Goal: Transaction & Acquisition: Book appointment/travel/reservation

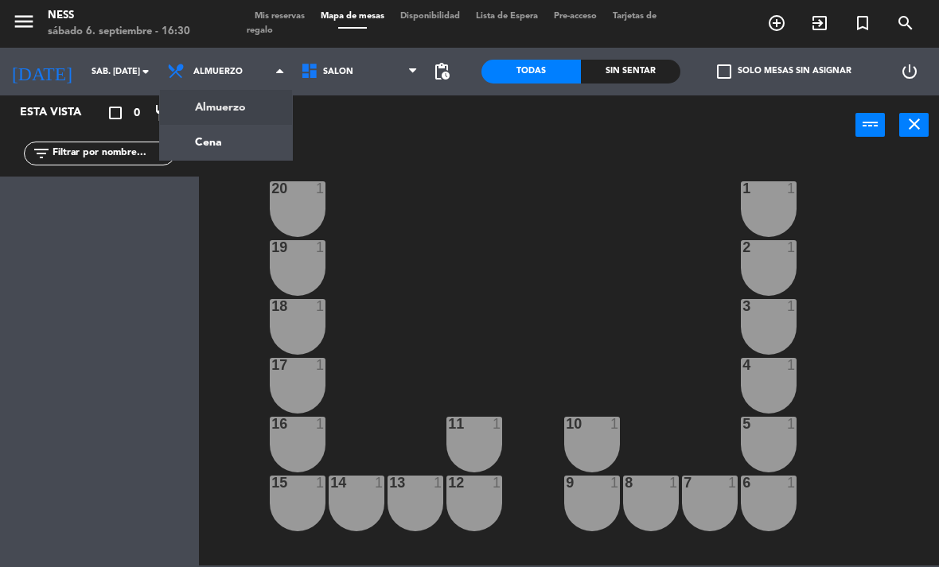
click at [213, 158] on ng-component "menu Ness sábado 6. septiembre - 16:30 Mis reservas Mapa de mesas Disponibilida…" at bounding box center [469, 283] width 939 height 566
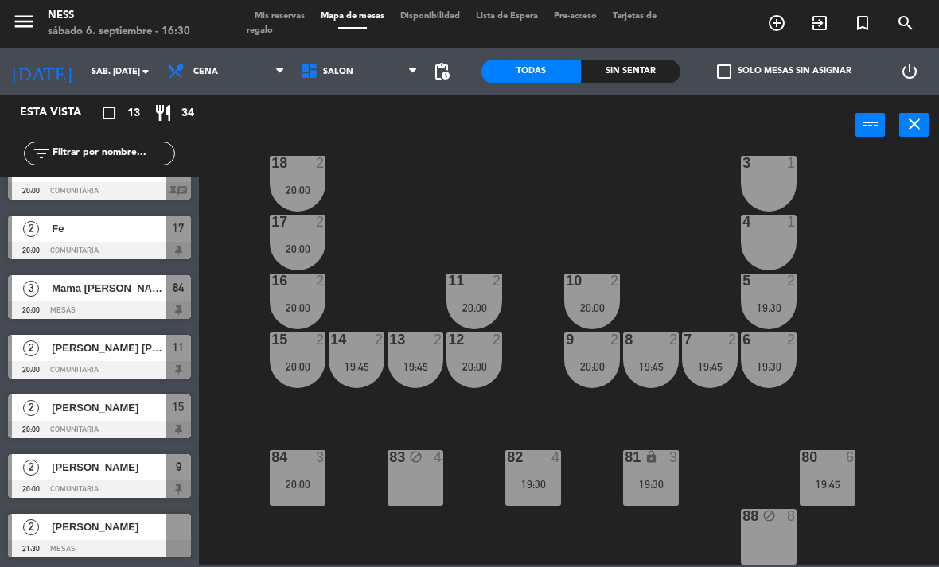
scroll to position [387, 0]
click at [111, 76] on input "sáb. [DATE]" at bounding box center [143, 72] width 118 height 26
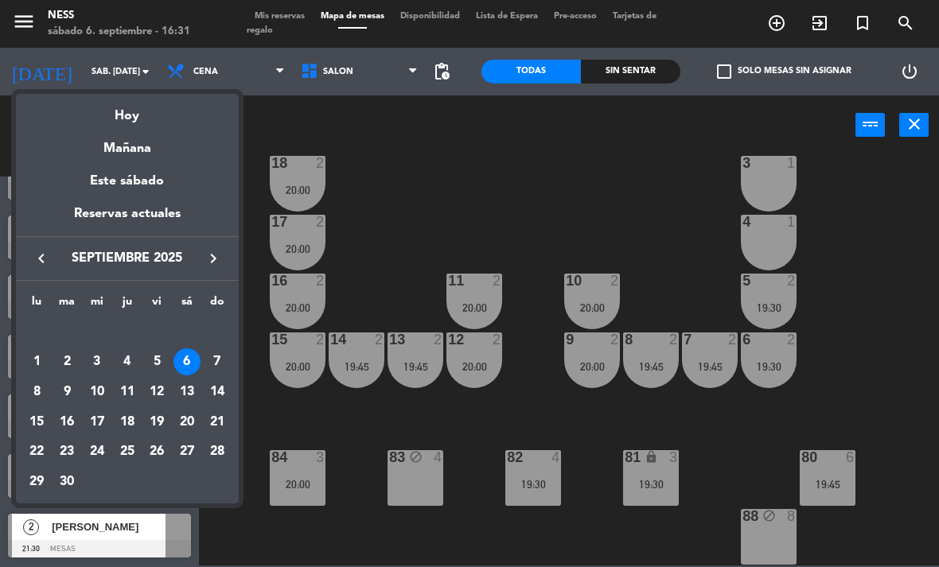
click at [132, 385] on div "11" at bounding box center [127, 392] width 27 height 27
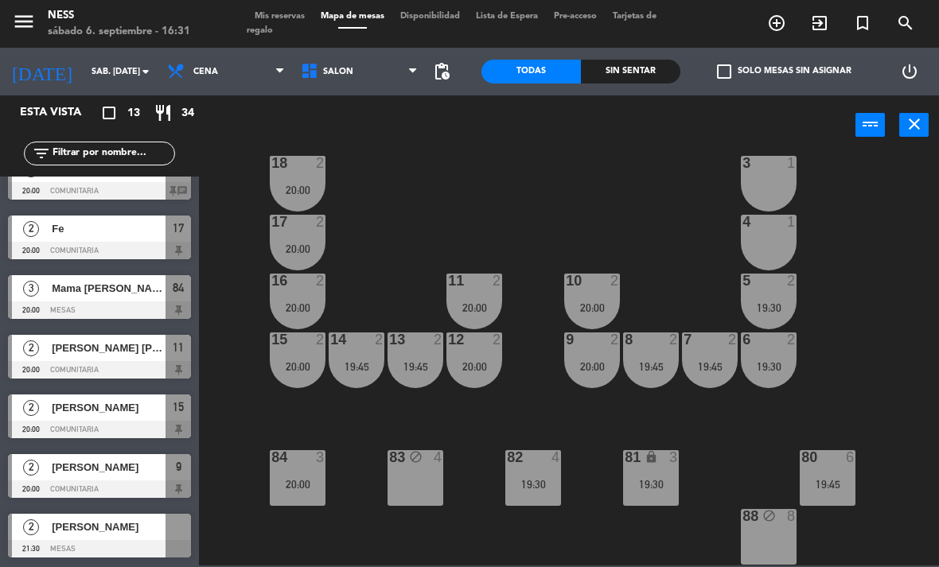
type input "[DEMOGRAPHIC_DATA] [DATE]"
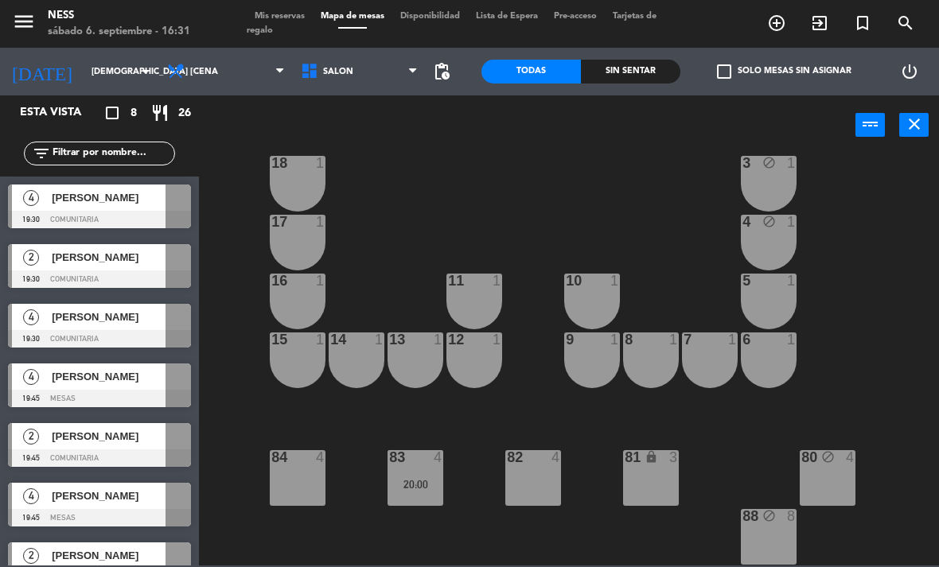
scroll to position [0, 0]
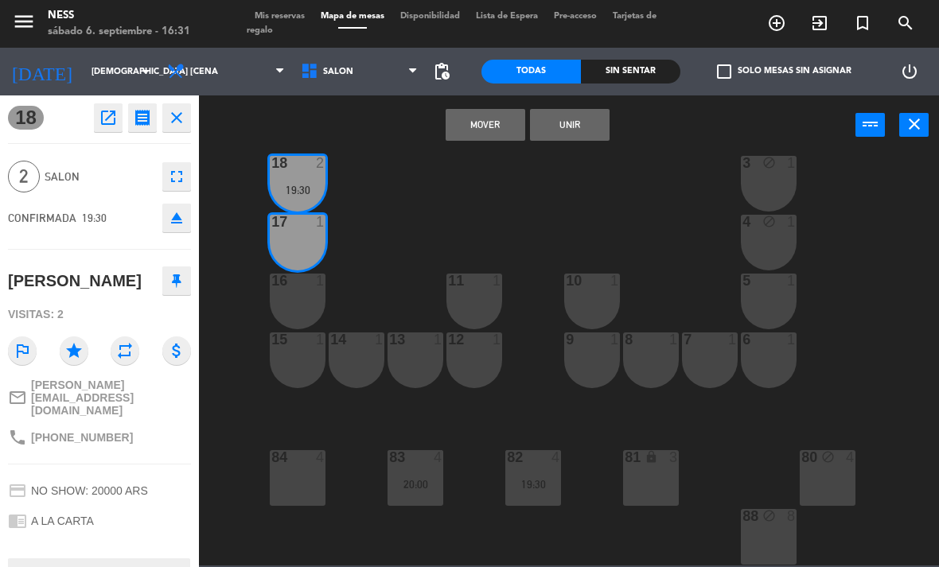
click at [597, 130] on button "Unir" at bounding box center [570, 125] width 80 height 32
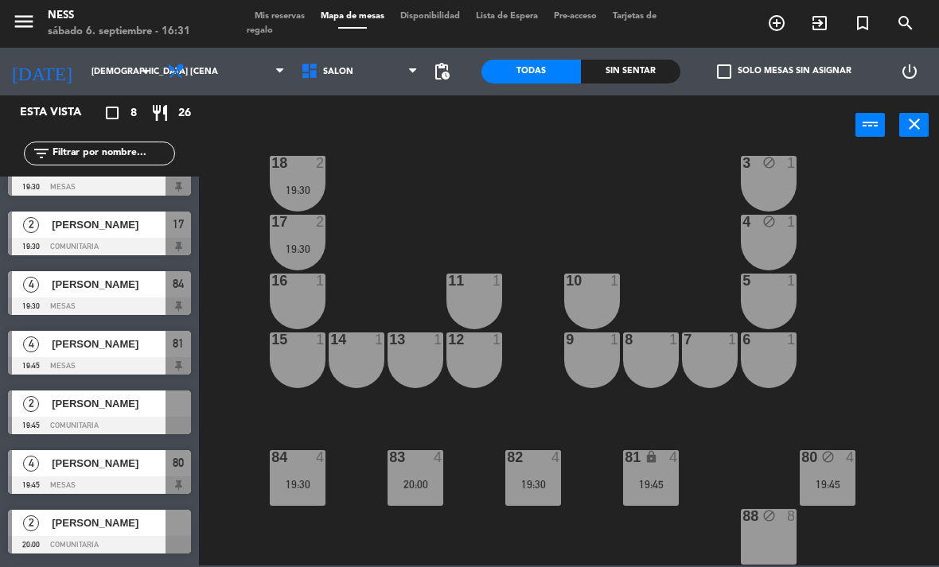
scroll to position [5, 0]
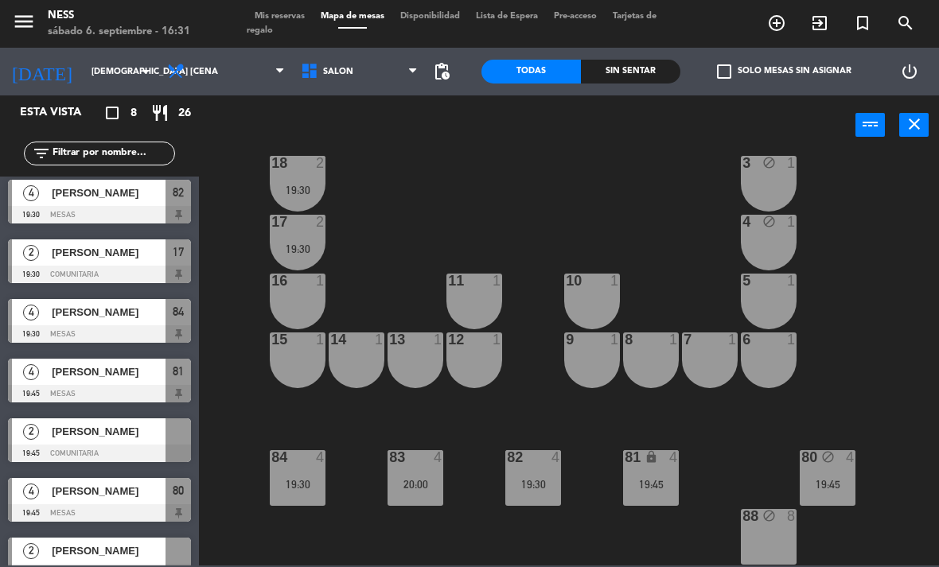
click at [836, 489] on div "19:45" at bounding box center [828, 484] width 56 height 11
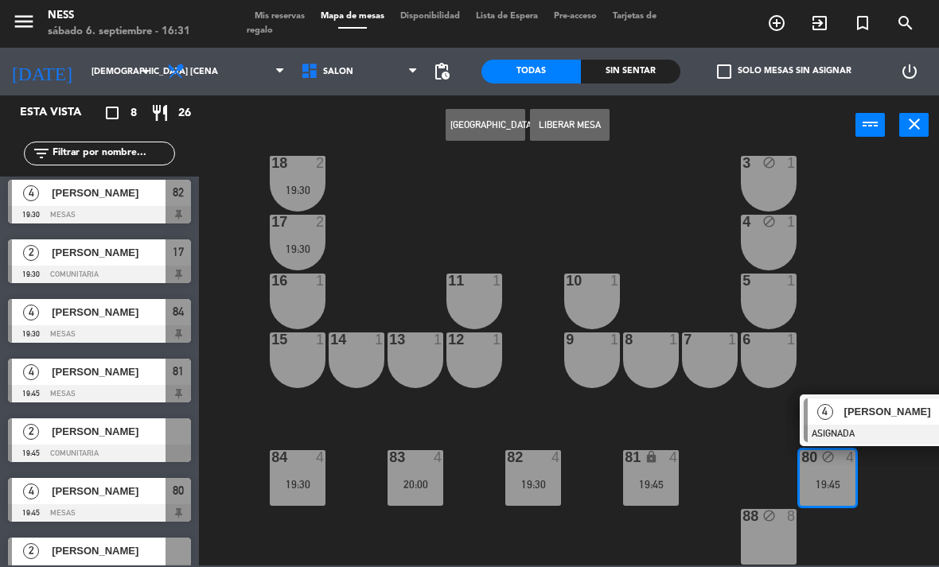
click at [589, 128] on button "Liberar Mesa" at bounding box center [570, 125] width 80 height 32
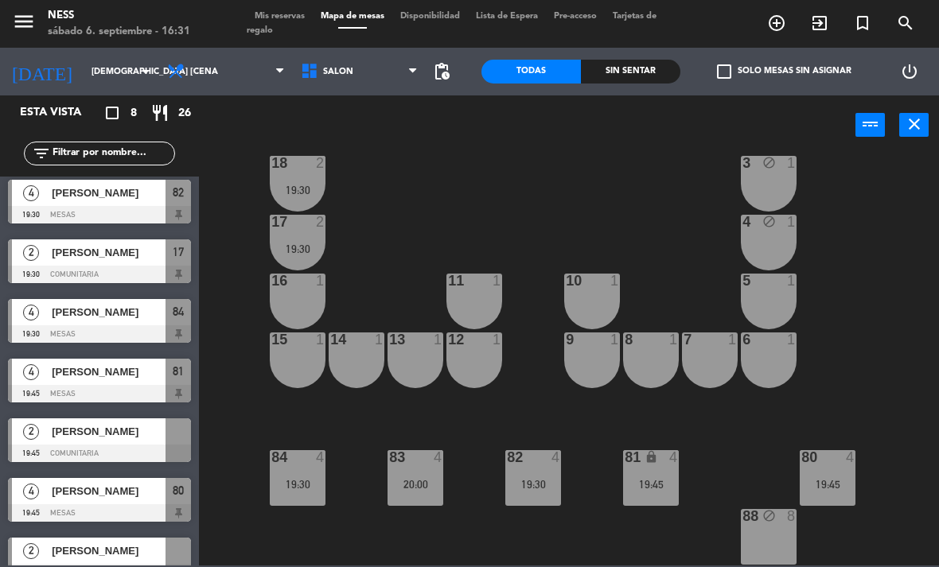
click at [777, 550] on div "88 block 8" at bounding box center [769, 537] width 56 height 56
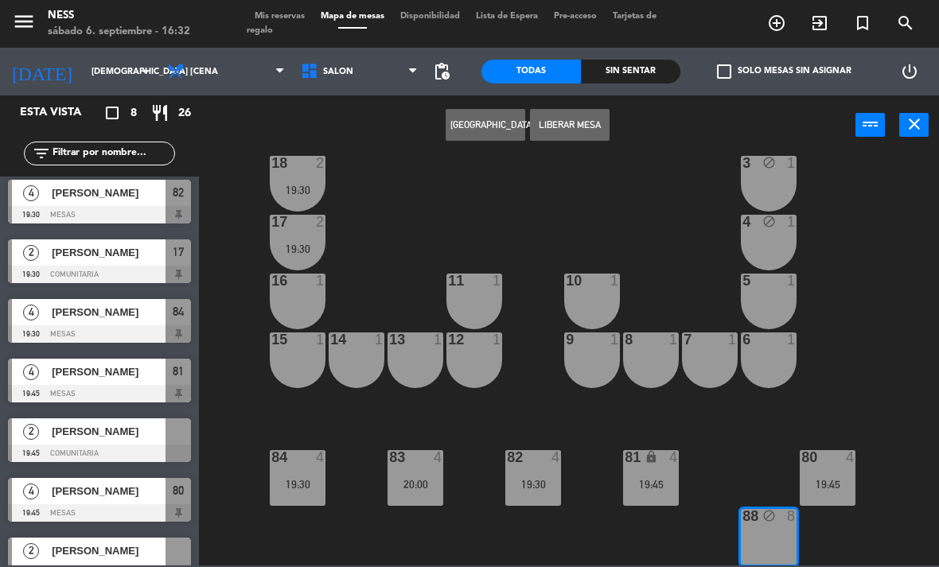
click at [579, 134] on button "Liberar Mesa" at bounding box center [570, 125] width 80 height 32
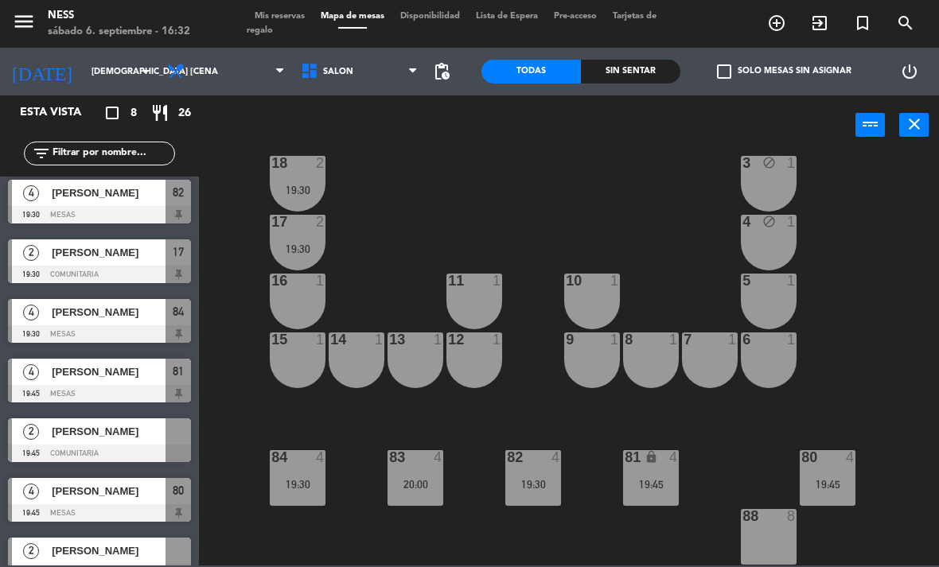
click at [784, 538] on div "88 8" at bounding box center [769, 537] width 56 height 56
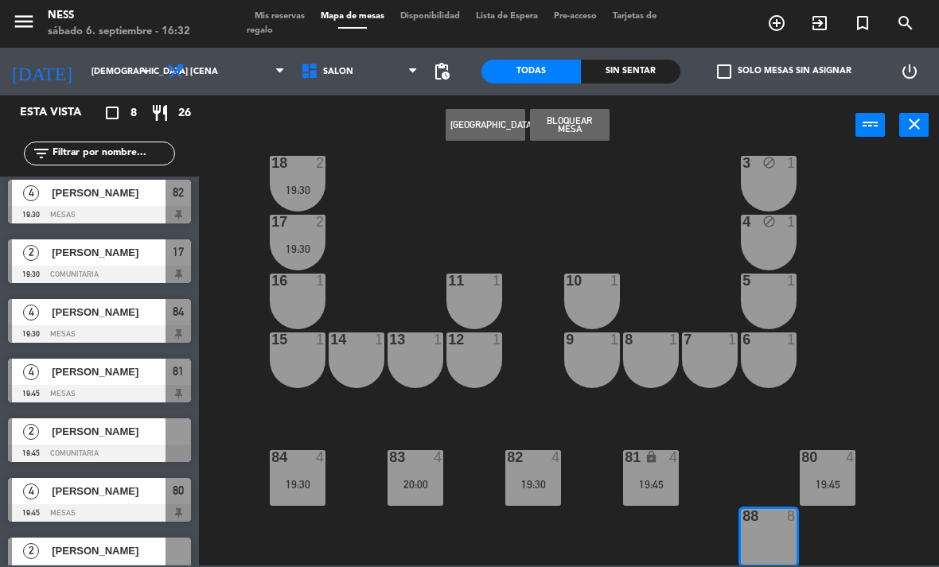
click at [516, 135] on button "[GEOGRAPHIC_DATA]" at bounding box center [486, 125] width 80 height 32
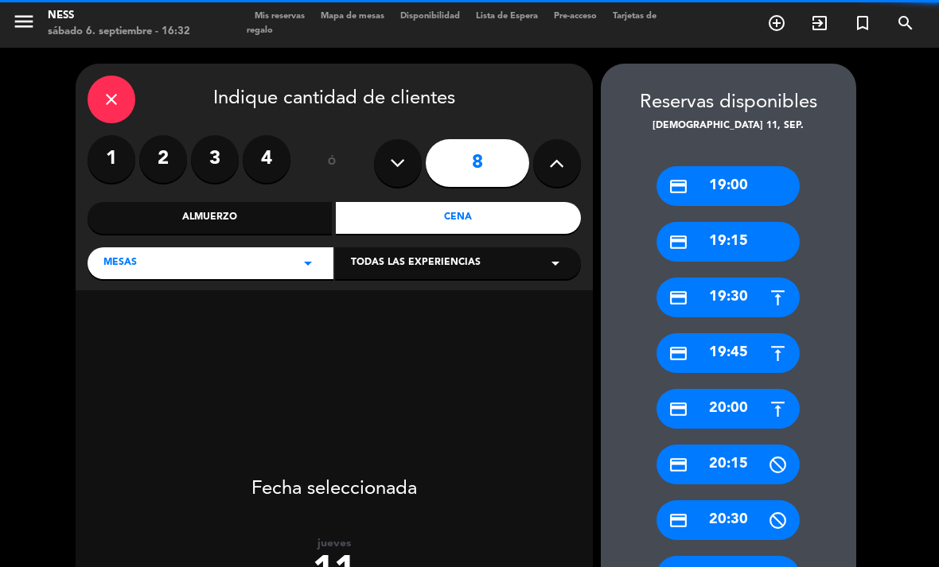
click at [266, 163] on label "4" at bounding box center [267, 159] width 48 height 48
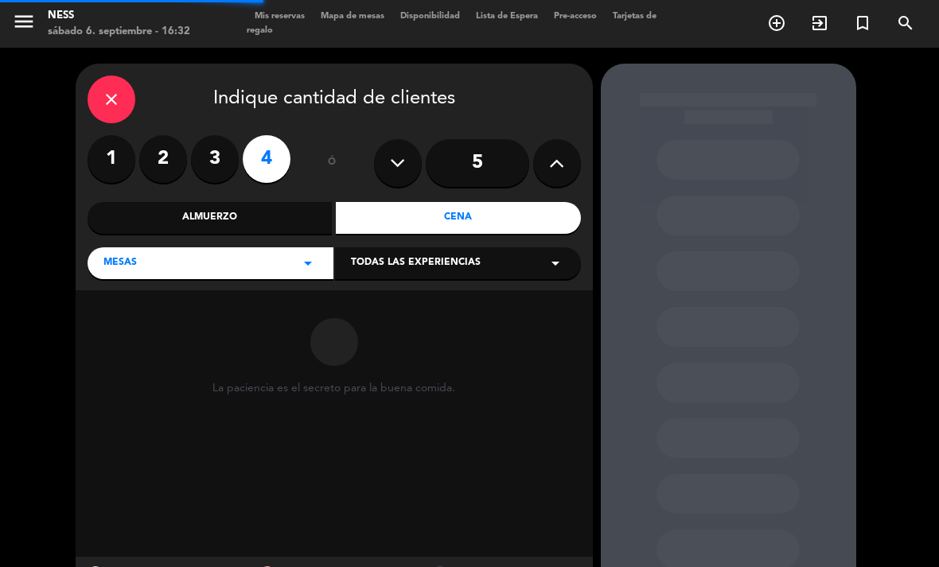
click at [500, 216] on div "Cena" at bounding box center [458, 218] width 245 height 32
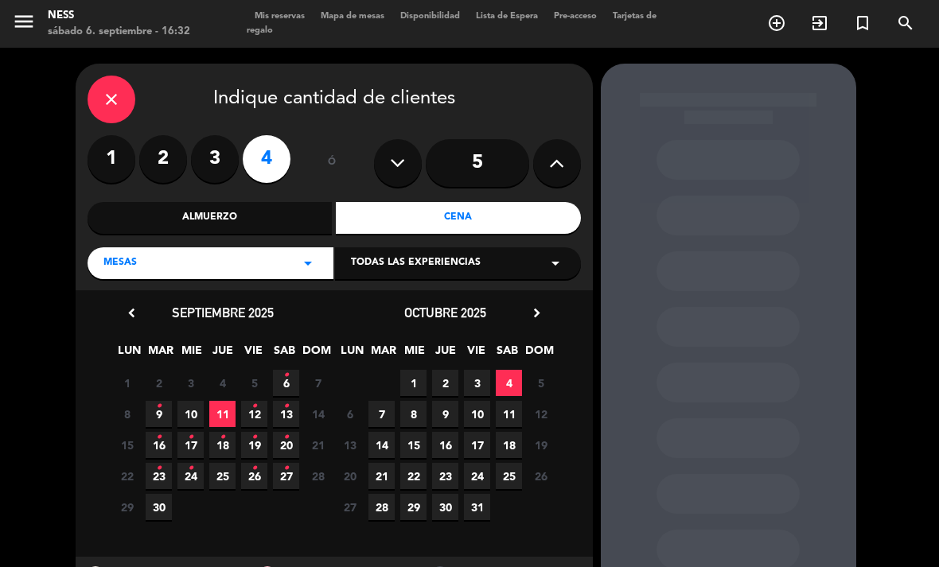
click at [228, 419] on span "11" at bounding box center [222, 414] width 26 height 26
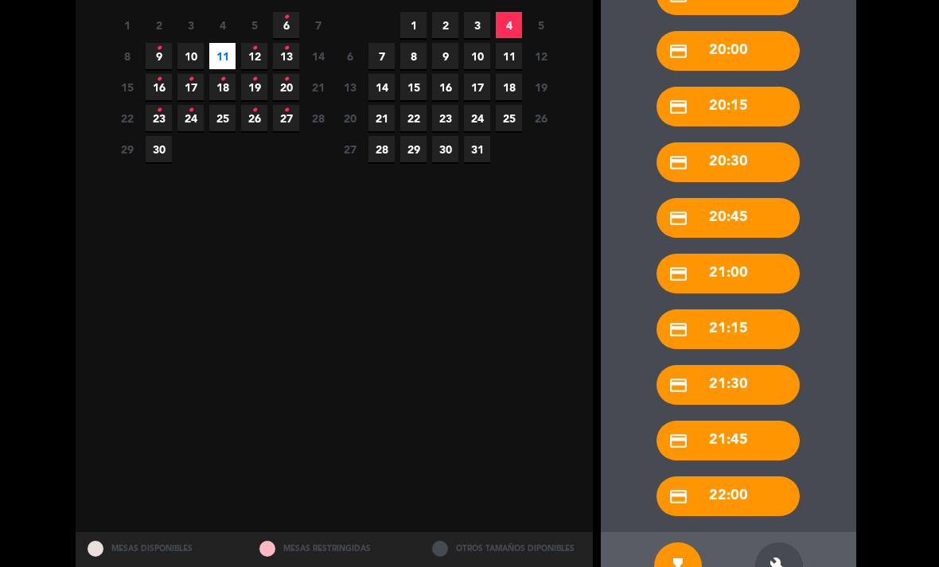
scroll to position [356, 0]
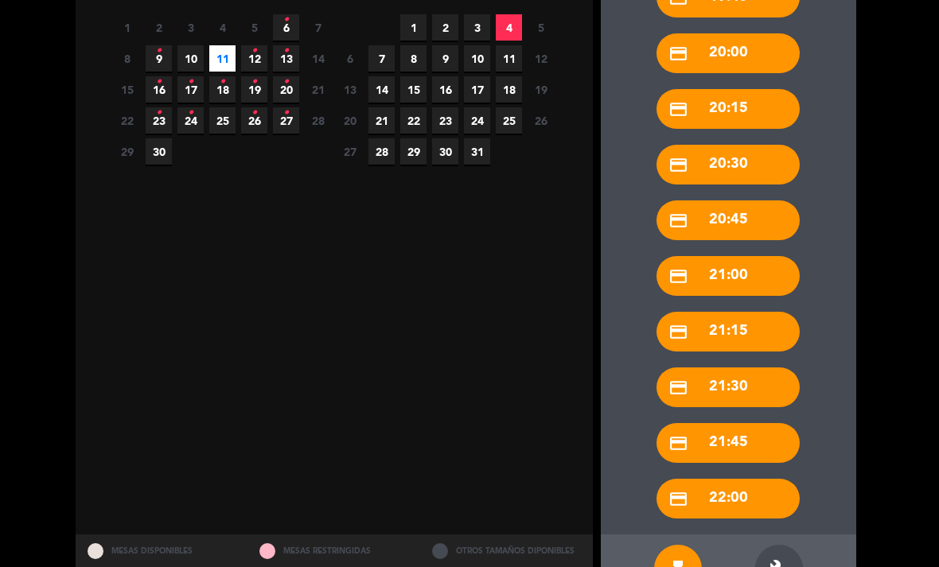
click at [784, 545] on div "build" at bounding box center [779, 569] width 48 height 48
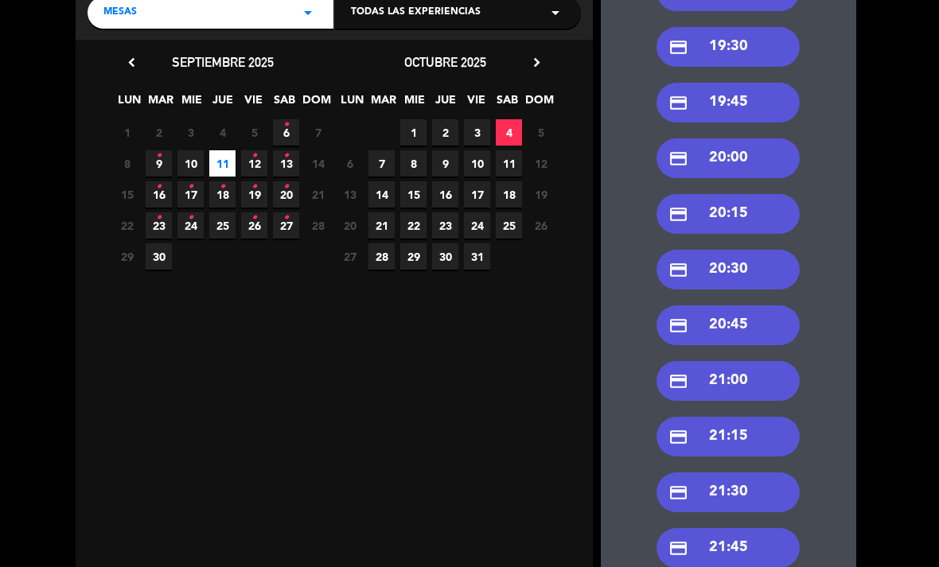
scroll to position [251, 0]
click at [751, 138] on div "credit_card 20:00" at bounding box center [727, 158] width 143 height 40
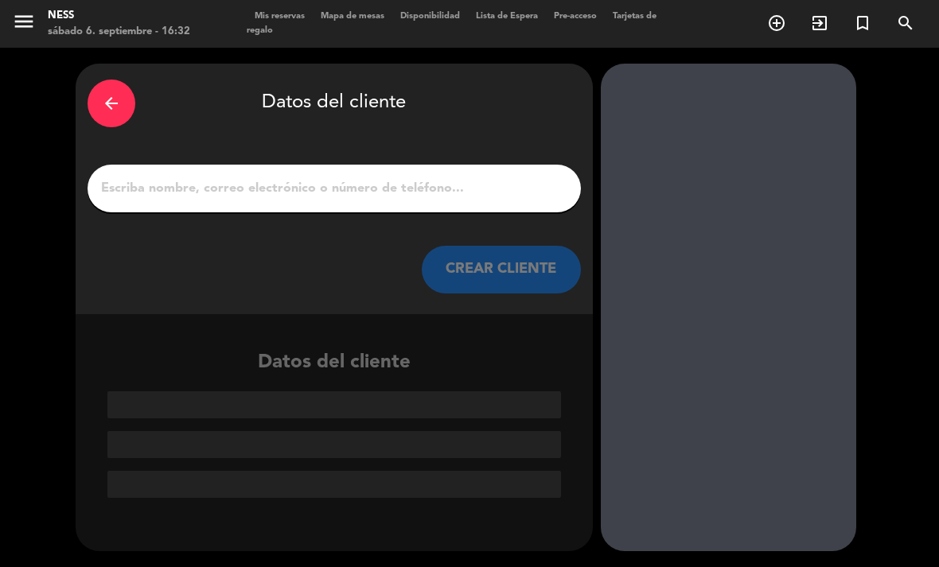
scroll to position [0, 0]
click at [364, 165] on div at bounding box center [334, 189] width 493 height 48
click at [391, 177] on input "1" at bounding box center [333, 188] width 469 height 22
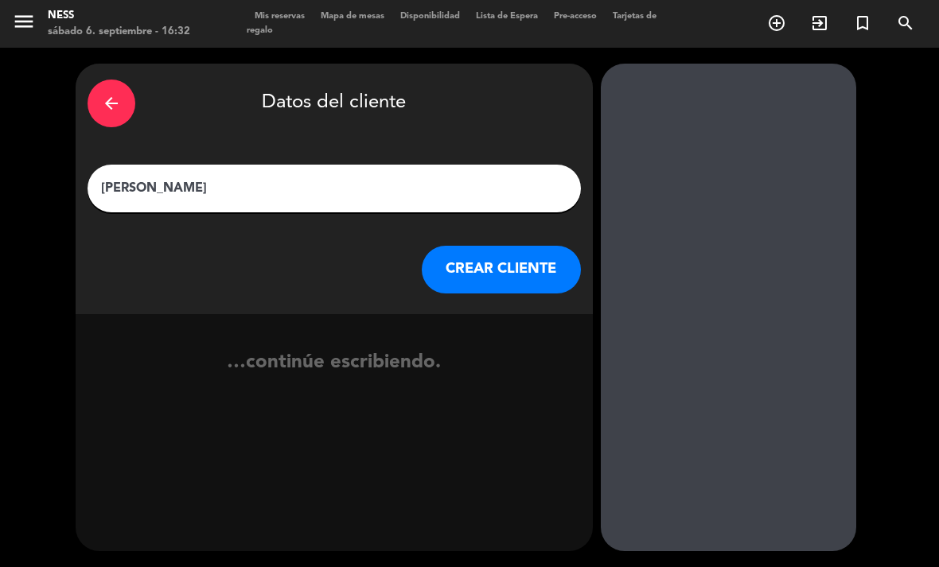
type input "[PERSON_NAME]"
click at [535, 246] on button "CREAR CLIENTE" at bounding box center [501, 270] width 159 height 48
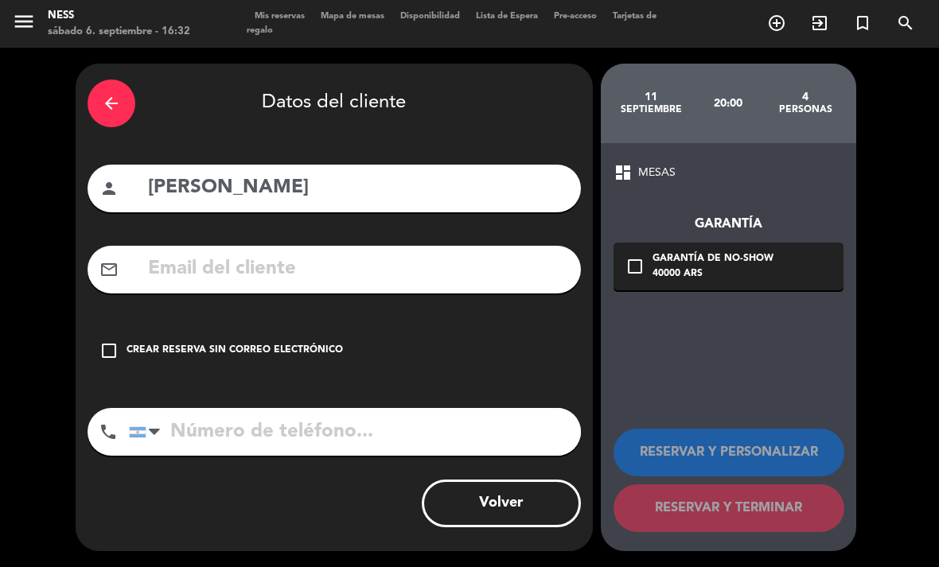
click at [178, 343] on div "Crear reserva sin correo electrónico" at bounding box center [235, 351] width 216 height 16
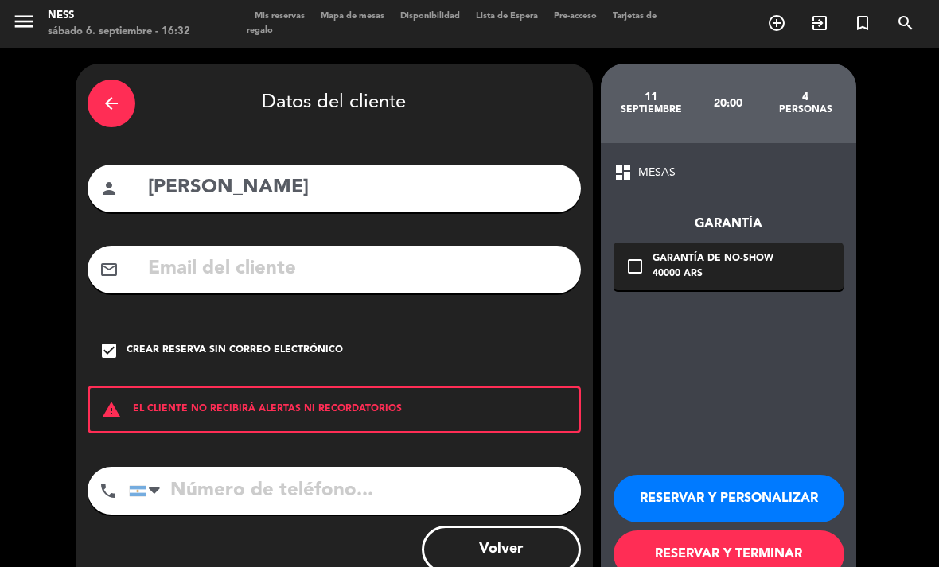
click at [739, 475] on button "RESERVAR Y PERSONALIZAR" at bounding box center [728, 499] width 231 height 48
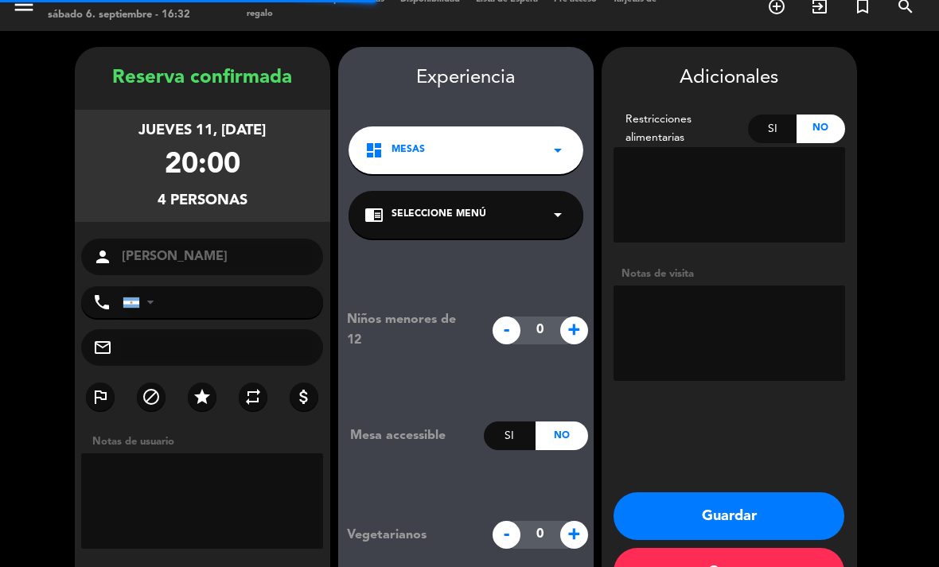
scroll to position [46, 0]
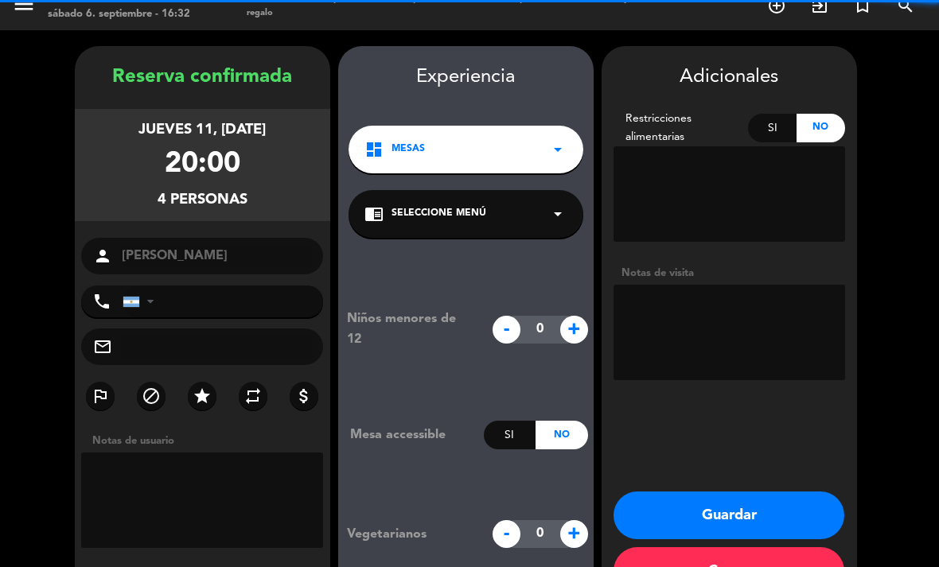
click at [758, 285] on textarea at bounding box center [729, 332] width 232 height 95
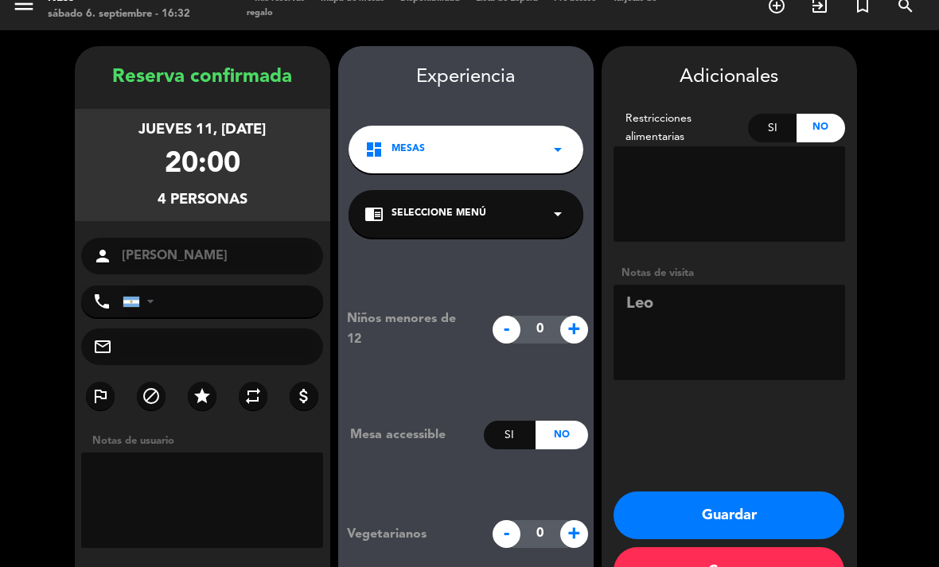
type textarea "Leo"
click at [789, 492] on button "Guardar" at bounding box center [728, 516] width 231 height 48
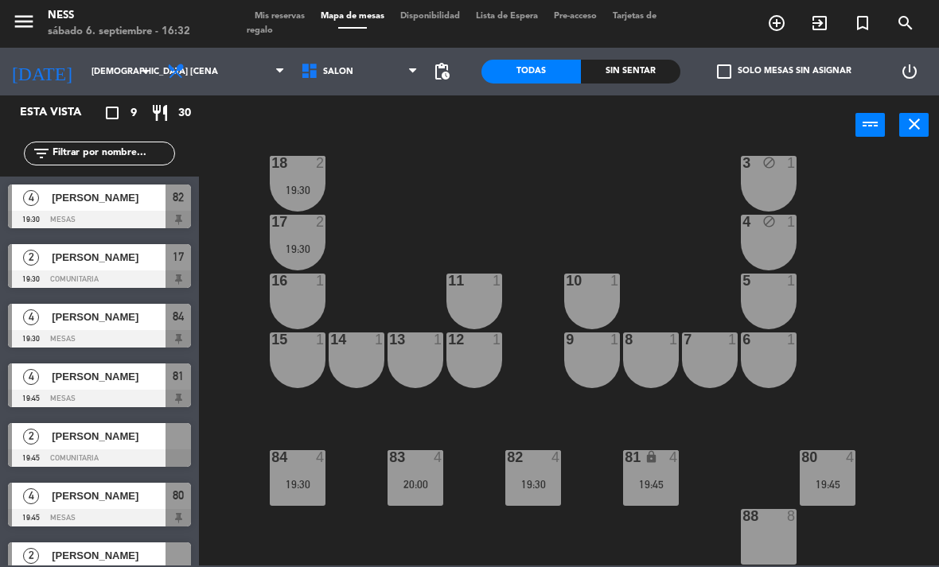
scroll to position [143, 0]
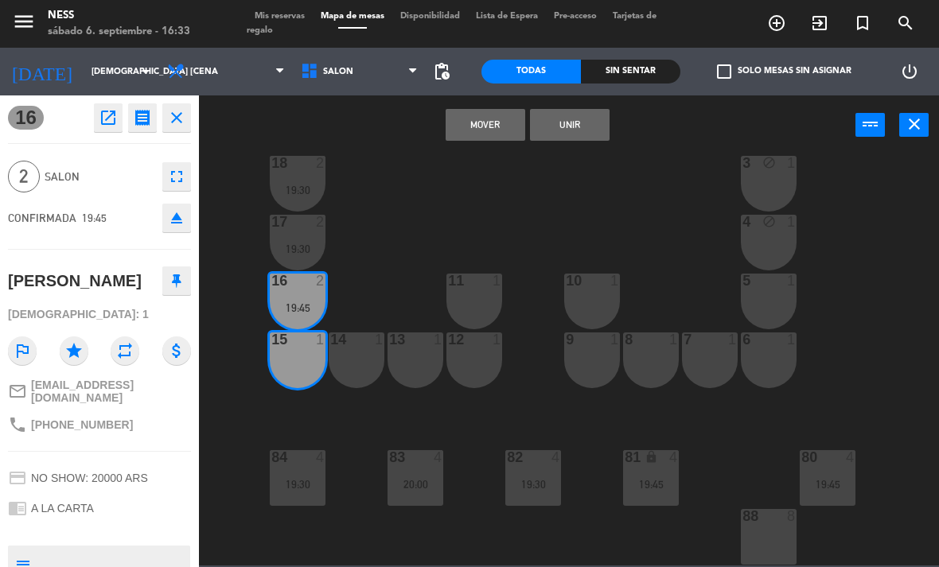
click at [572, 129] on button "Unir" at bounding box center [570, 125] width 80 height 32
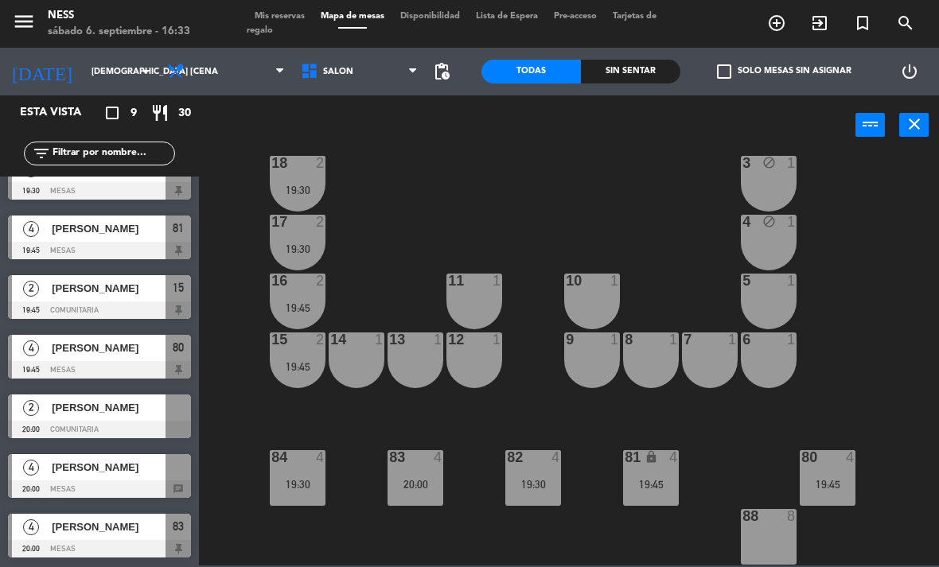
scroll to position [148, 0]
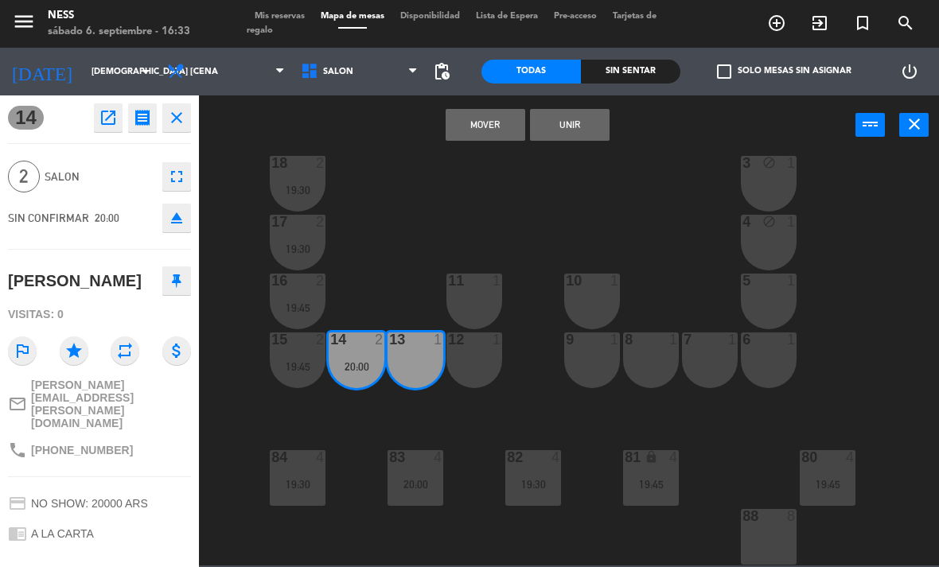
click at [581, 134] on button "Unir" at bounding box center [570, 125] width 80 height 32
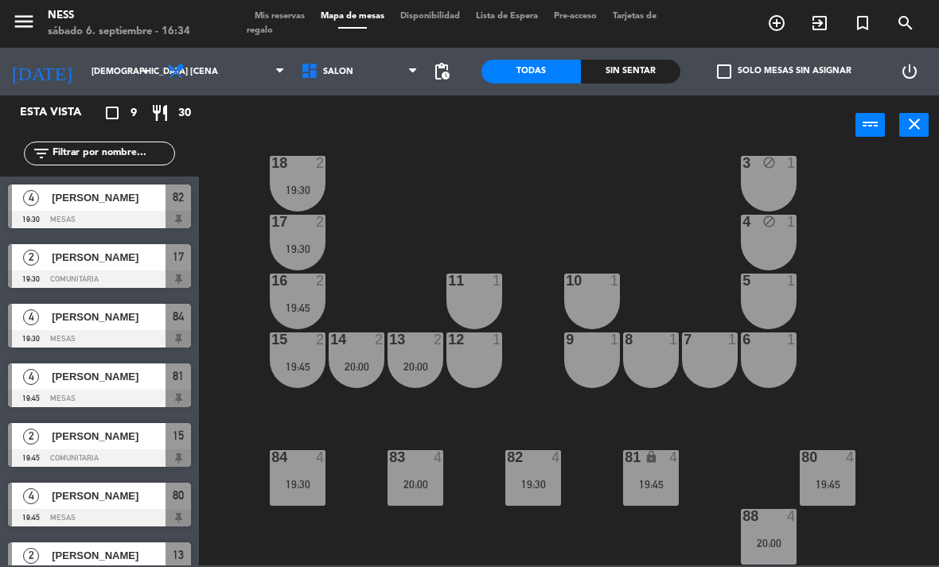
scroll to position [143, 0]
click at [107, 77] on input "[DEMOGRAPHIC_DATA] [DATE]" at bounding box center [143, 72] width 118 height 26
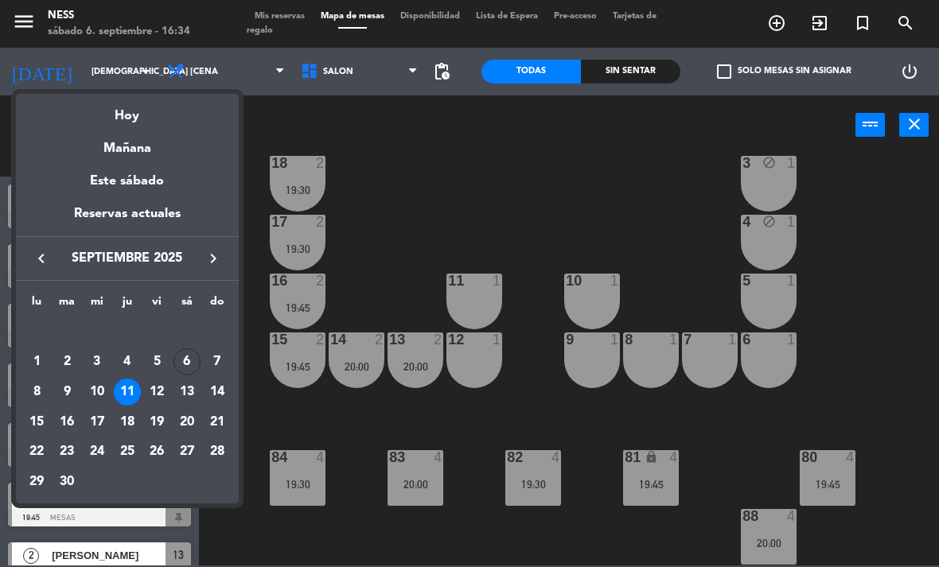
click at [134, 119] on div "Hoy" at bounding box center [127, 110] width 223 height 33
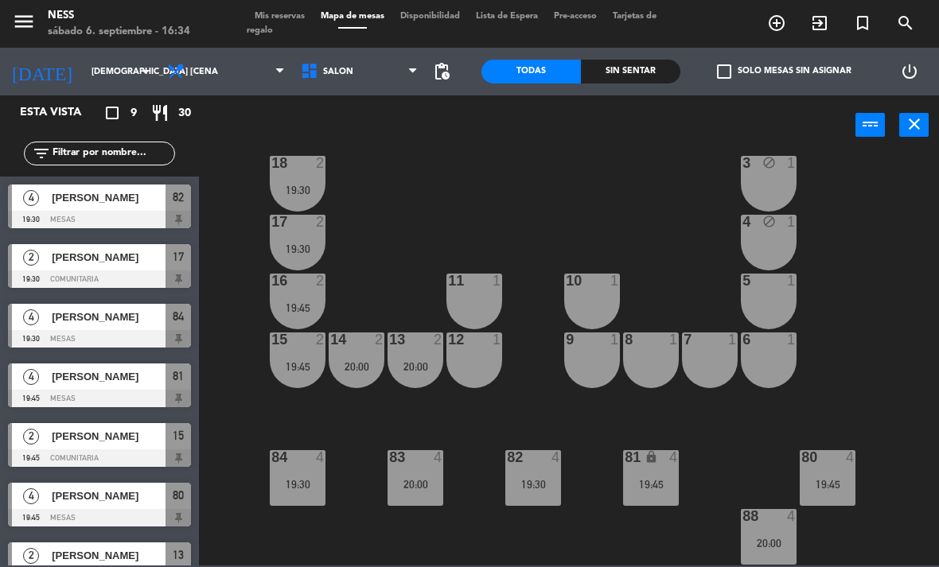
type input "sáb. [DATE]"
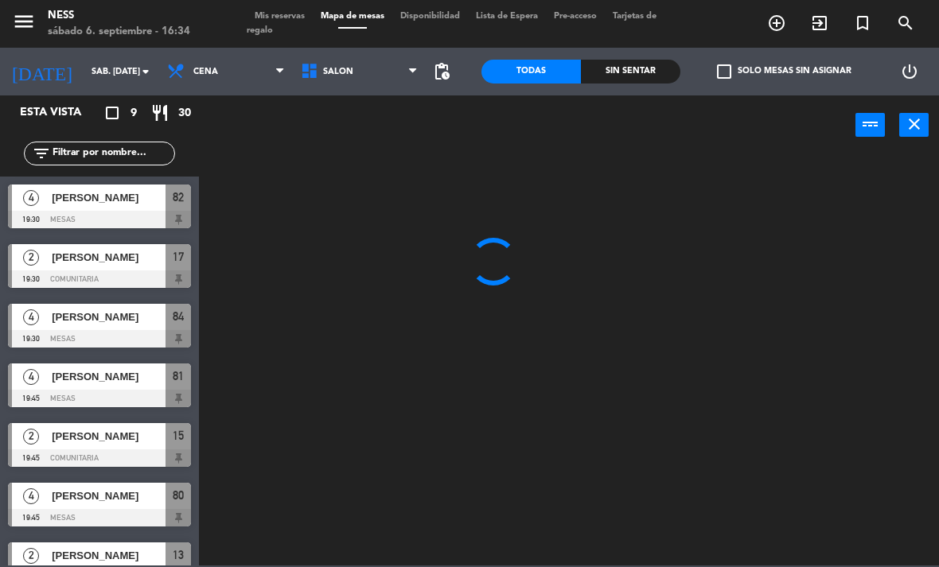
scroll to position [0, 0]
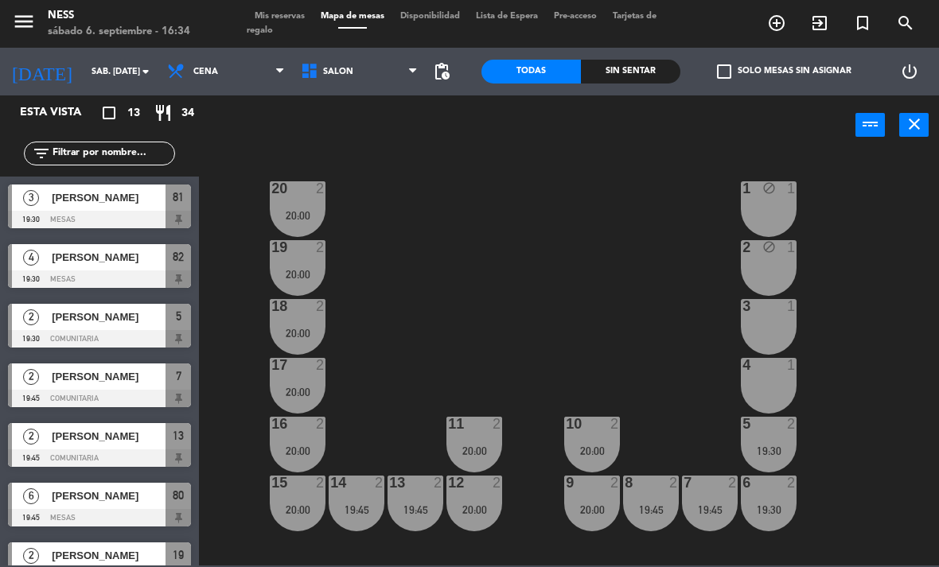
click at [481, 209] on div "20 2 20:00 1 block 1 19 2 20:00 2 block 1 18 2 20:00 3 1 17 2 20:00 4 1 16 2 20…" at bounding box center [573, 360] width 730 height 412
click at [113, 68] on input "sáb. [DATE]" at bounding box center [143, 72] width 118 height 26
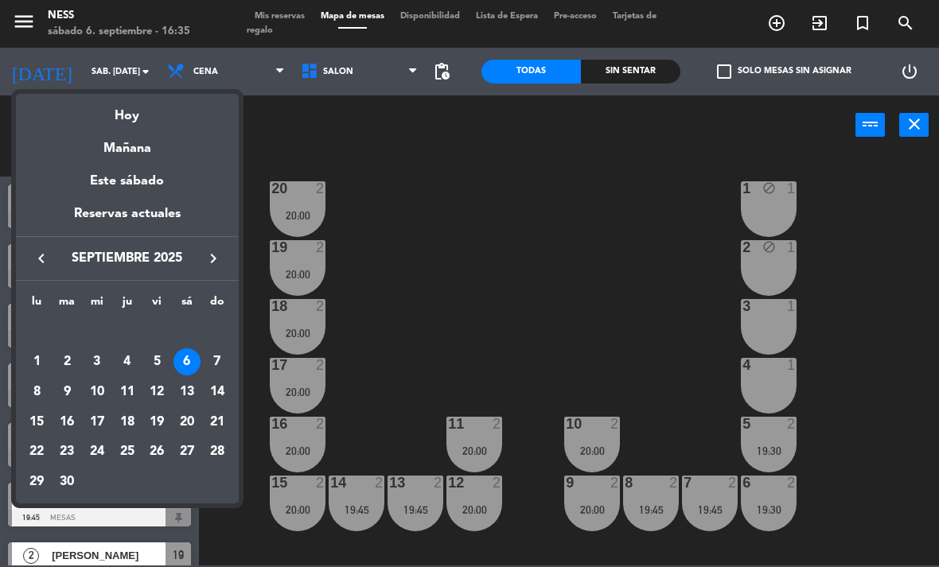
click at [423, 173] on div at bounding box center [469, 283] width 939 height 567
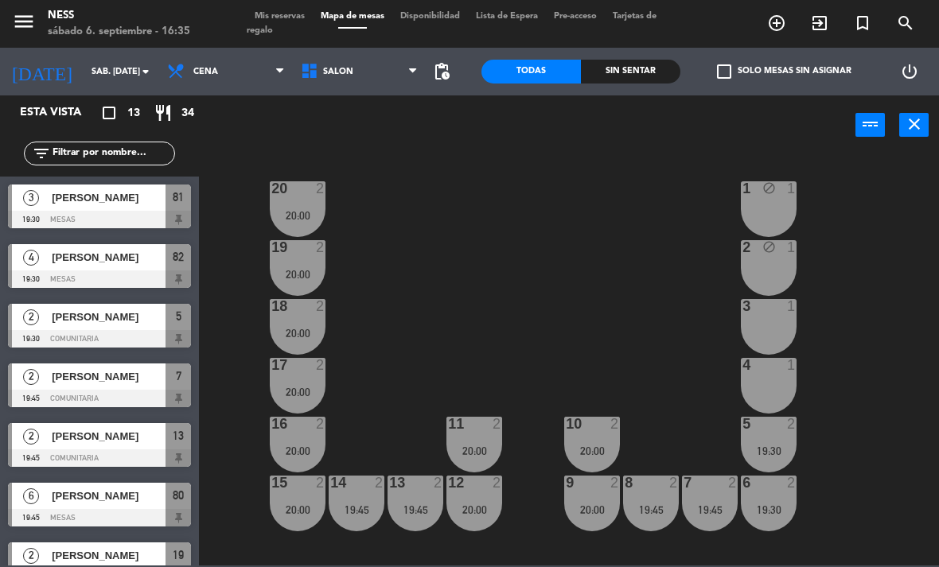
click at [294, 12] on span "Mis reservas" at bounding box center [280, 16] width 66 height 9
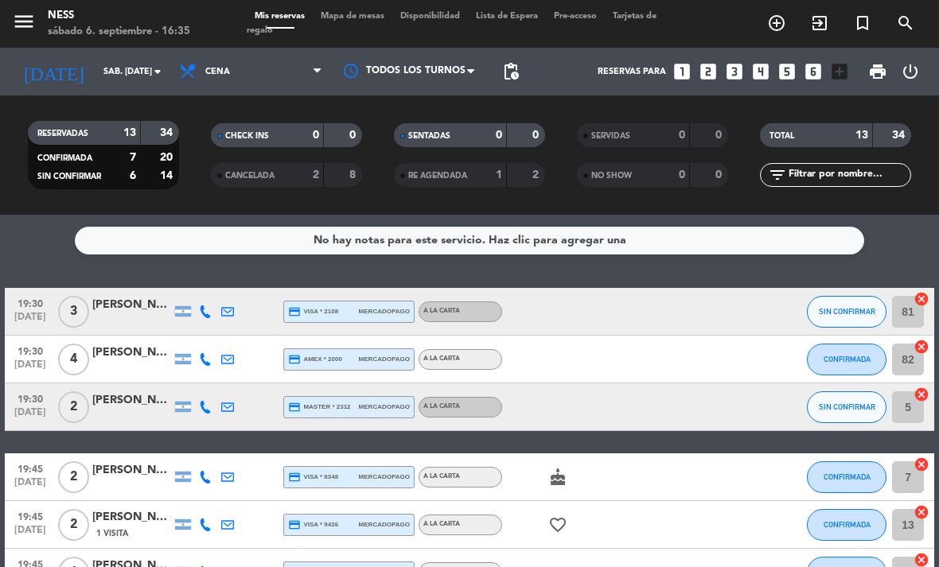
click at [343, 21] on span "Mapa de mesas" at bounding box center [353, 16] width 80 height 9
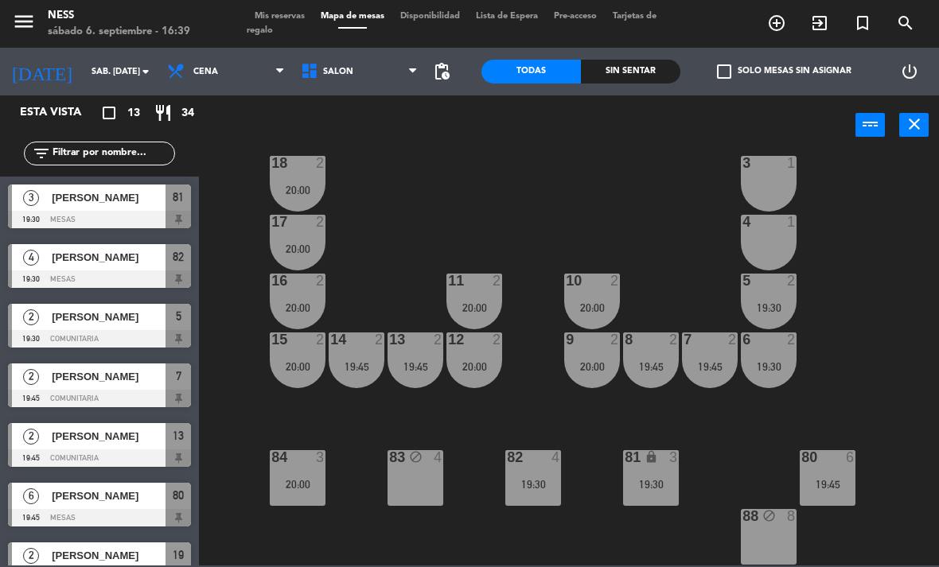
scroll to position [143, 0]
